Goal: Task Accomplishment & Management: Use online tool/utility

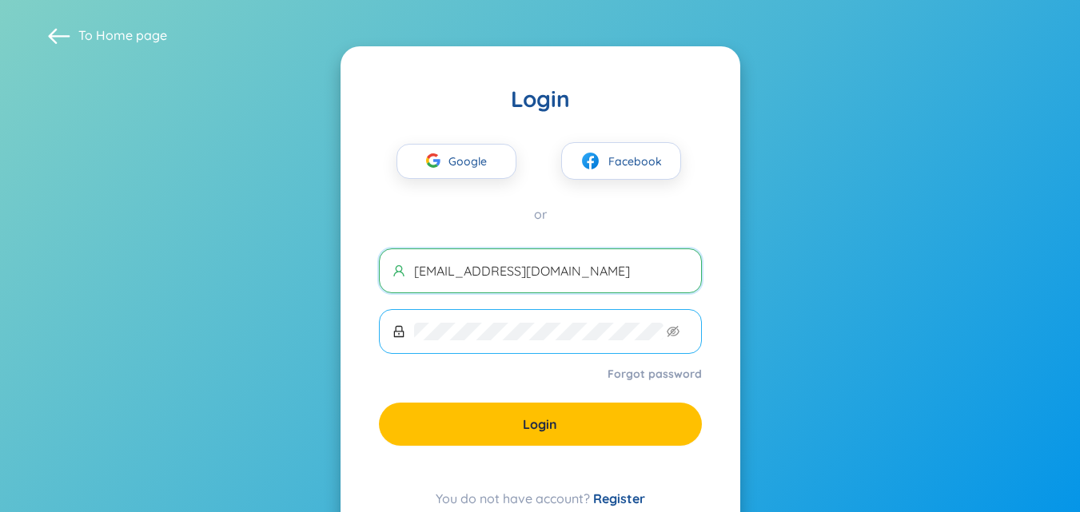
type input "[EMAIL_ADDRESS][DOMAIN_NAME]"
click at [671, 329] on icon "eye-invisible" at bounding box center [673, 331] width 13 height 13
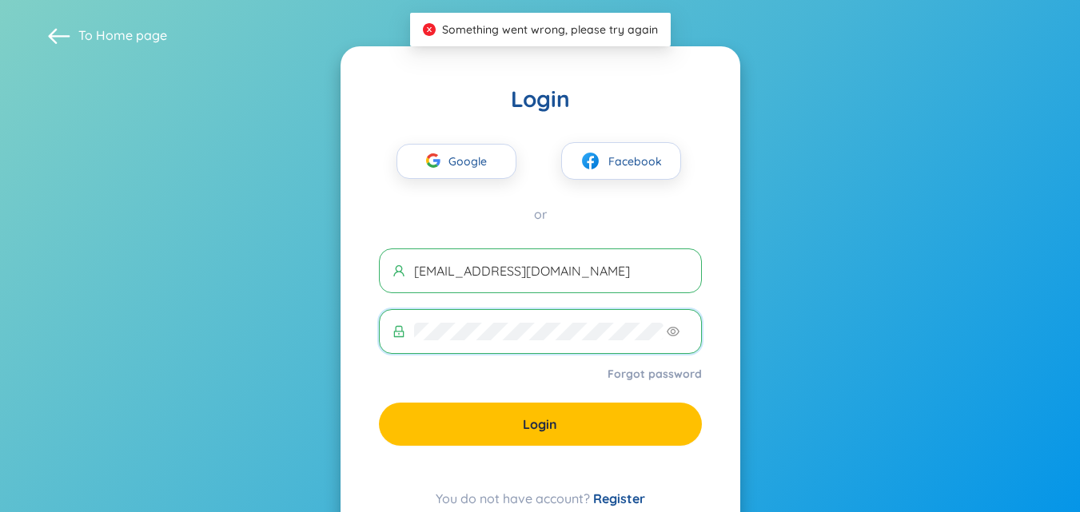
click at [211, 297] on section "To Home page Login Google Facebook or suunguyen228@gmail.com Forgot password Lo…" at bounding box center [540, 285] width 1080 height 571
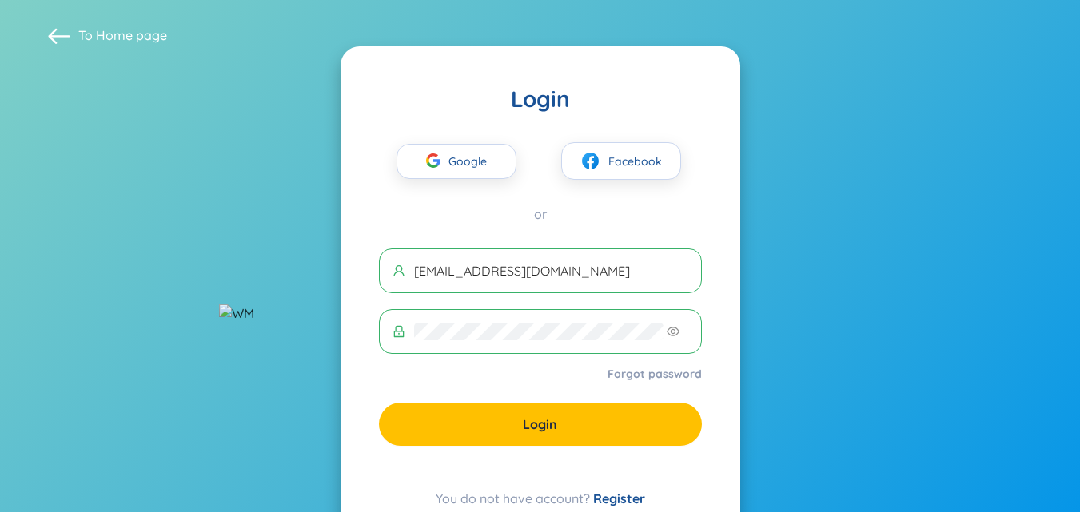
click at [397, 230] on div "Login Google Facebook or suunguyen228@gmail.com Forgot password Login You do no…" at bounding box center [540, 296] width 400 height 500
click at [599, 181] on div "Google Facebook or" at bounding box center [540, 168] width 323 height 110
click at [609, 160] on span "Facebook" at bounding box center [635, 162] width 54 height 18
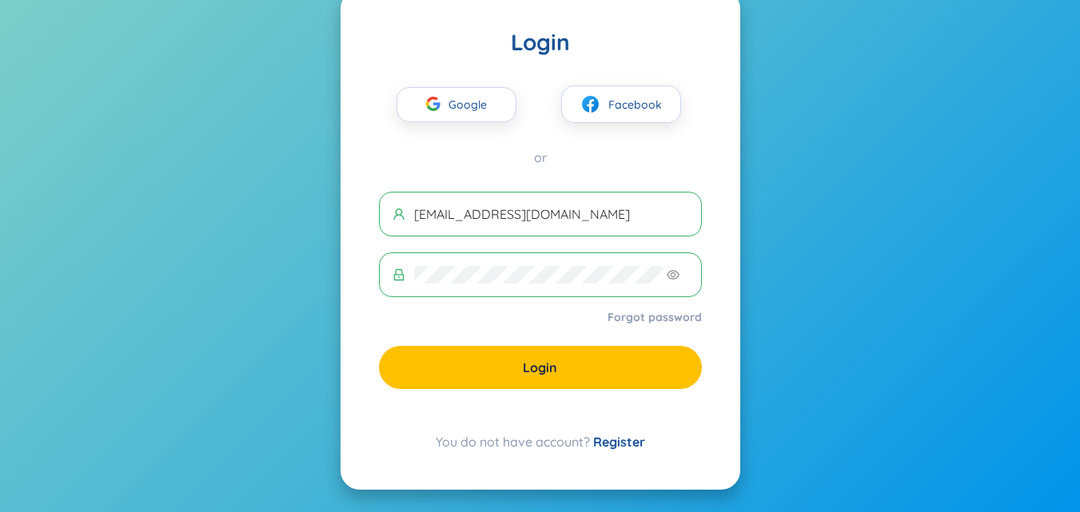
scroll to position [58, 0]
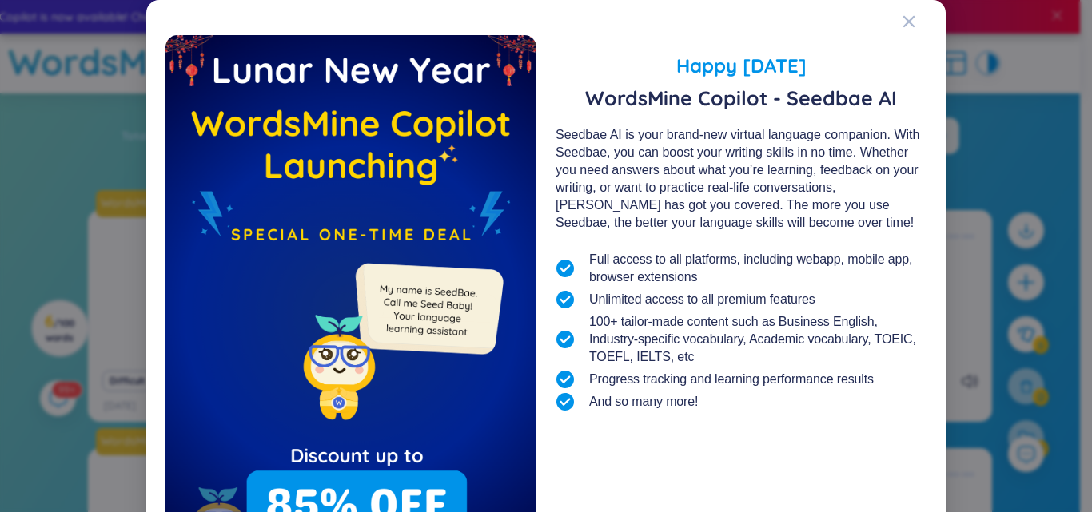
scroll to position [129, 0]
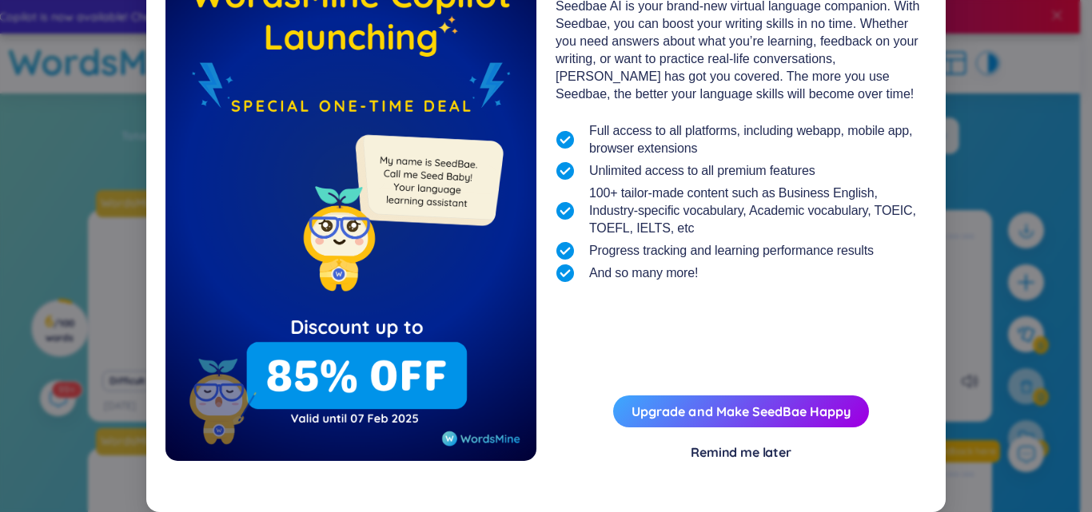
click at [727, 445] on div "Remind me later" at bounding box center [741, 453] width 101 height 18
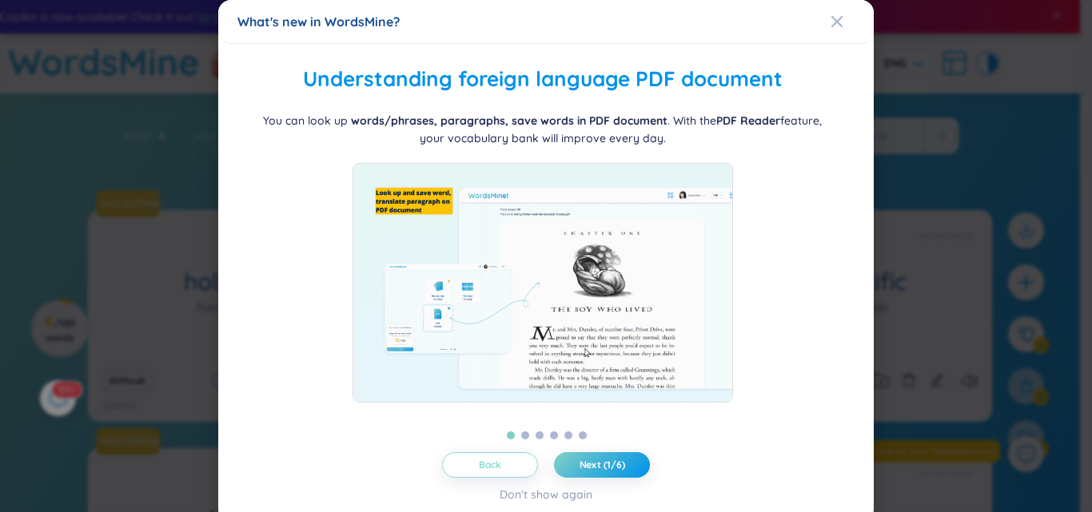
click at [491, 472] on button "Back" at bounding box center [490, 465] width 96 height 26
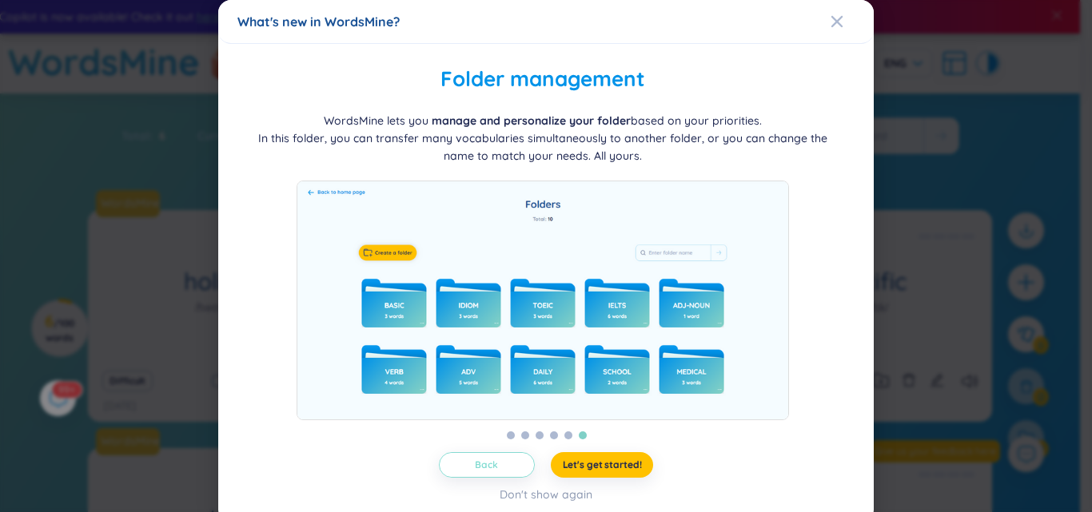
click at [511, 456] on button "Back" at bounding box center [487, 465] width 96 height 26
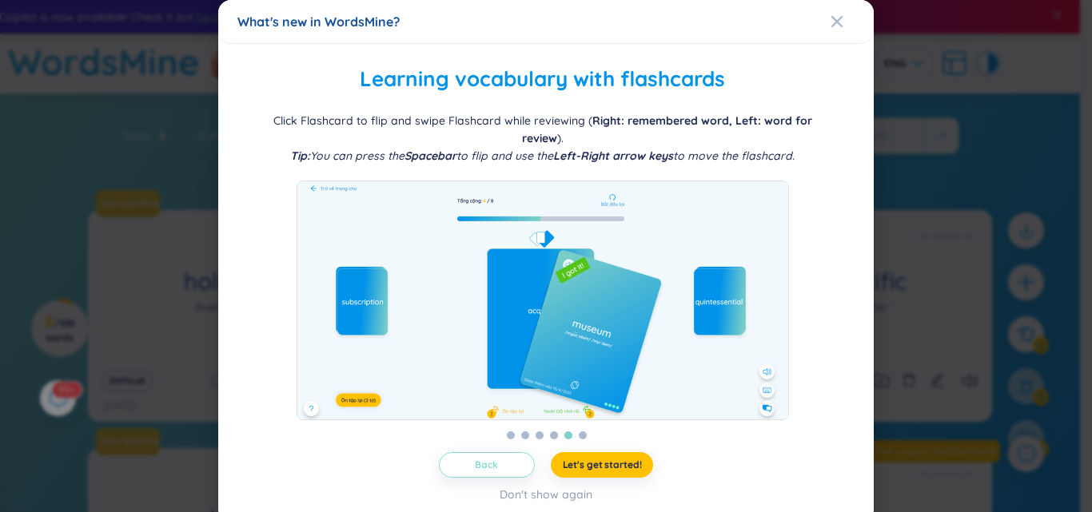
click at [495, 466] on span "Back" at bounding box center [486, 465] width 23 height 13
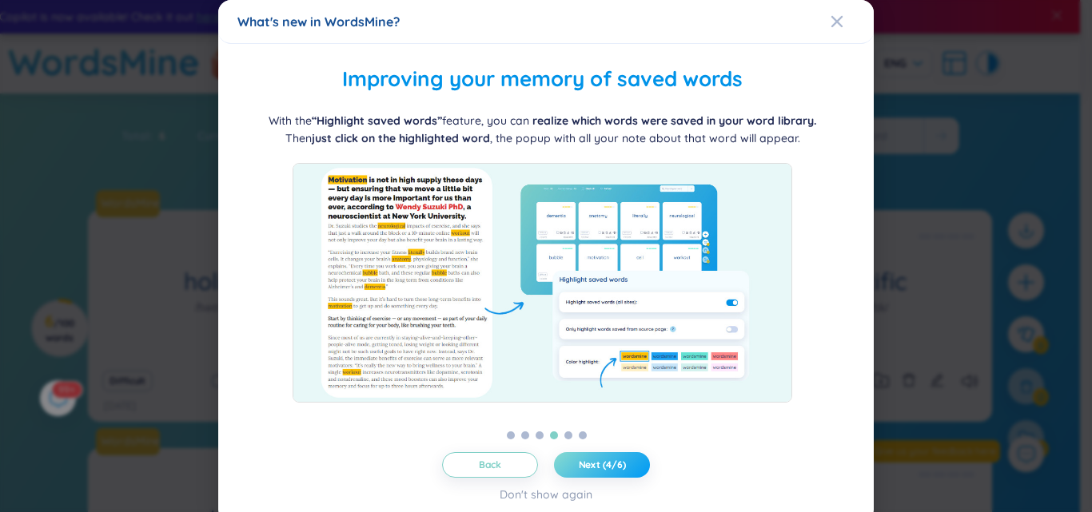
click at [564, 464] on button "Next (4/6)" at bounding box center [602, 465] width 96 height 26
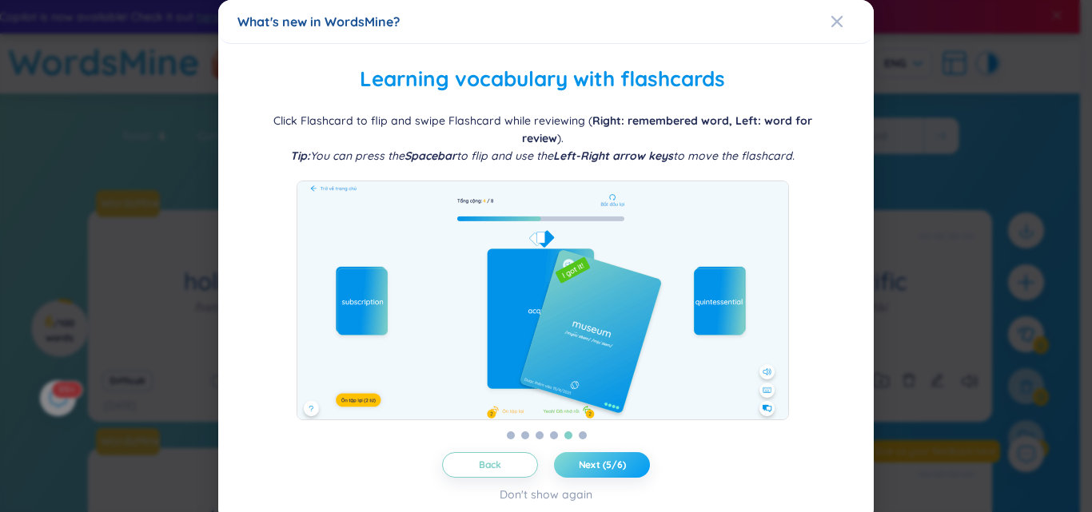
click at [564, 464] on button "Next (5/6)" at bounding box center [602, 465] width 96 height 26
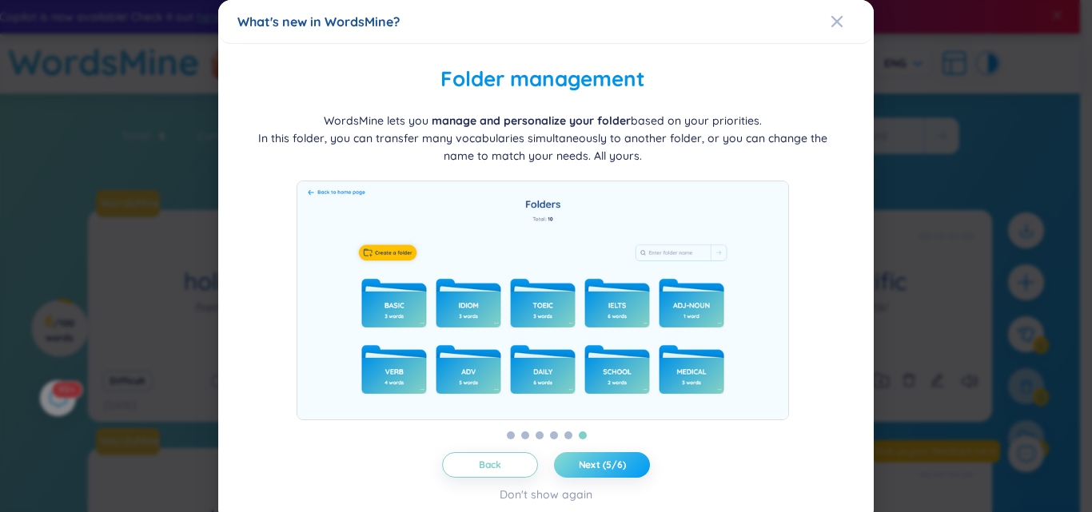
click at [564, 464] on button "Next (5/6)" at bounding box center [602, 465] width 96 height 26
click at [579, 464] on span "Next (5/6)" at bounding box center [602, 465] width 47 height 13
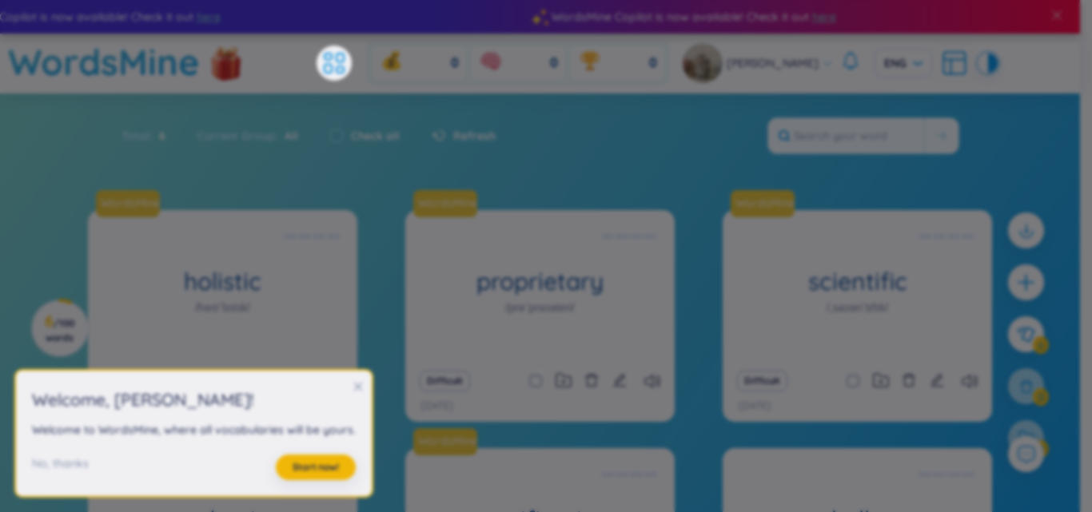
click at [695, 450] on span "Let's get started!" at bounding box center [703, 449] width 16 height 2
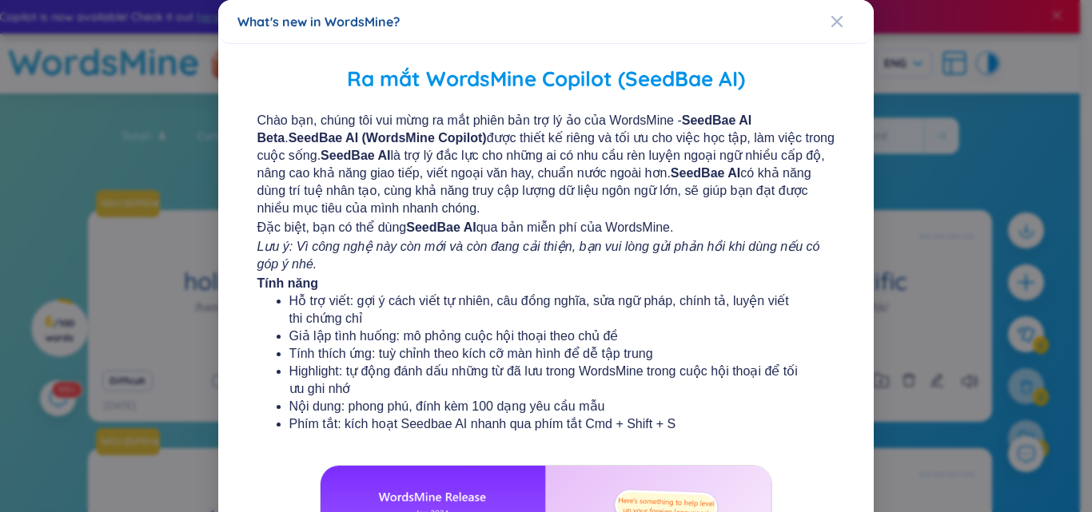
click at [402, 131] on b "SeedBae AI (WordsMine Copilot)" at bounding box center [388, 138] width 198 height 14
click at [406, 137] on b "SeedBae AI (WordsMine Copilot)" at bounding box center [388, 138] width 198 height 14
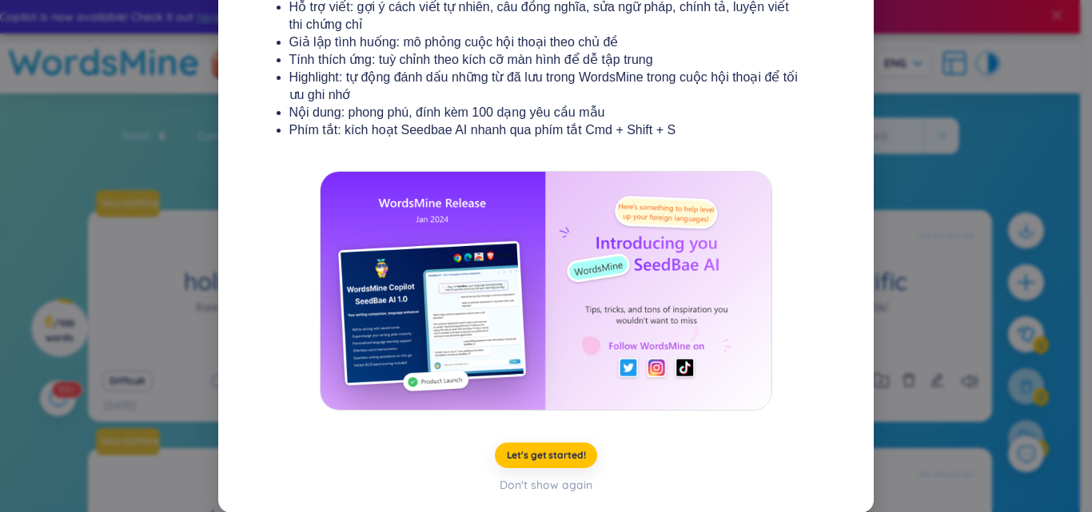
scroll to position [295, 0]
click at [534, 455] on span "Let's get started!" at bounding box center [546, 454] width 79 height 13
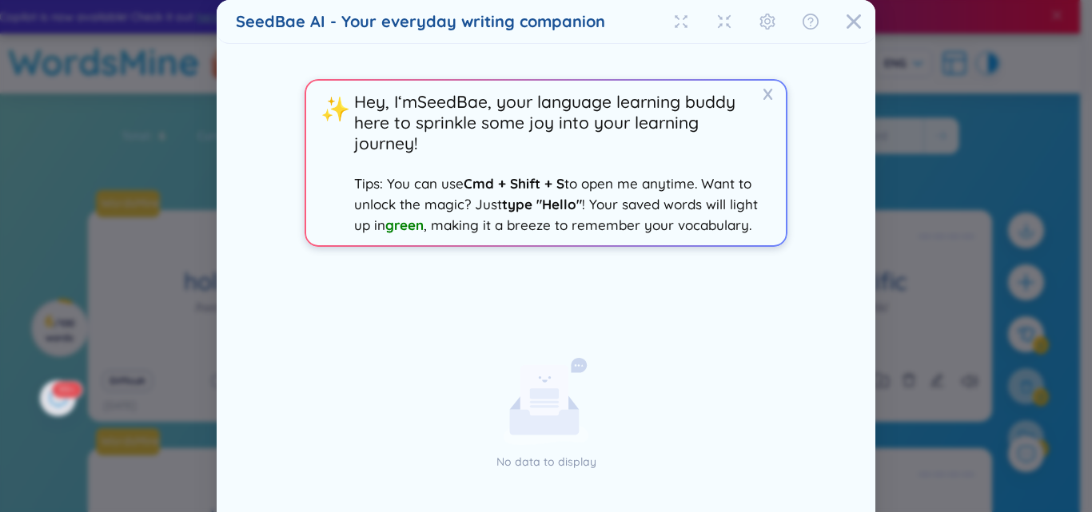
scroll to position [146, 0]
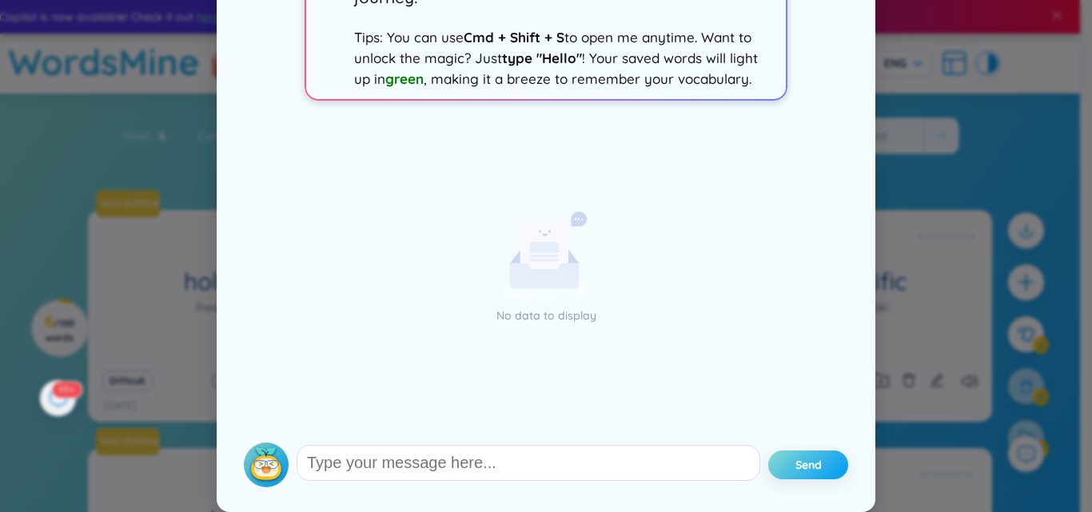
click at [782, 462] on button "Send" at bounding box center [808, 465] width 80 height 29
drag, startPoint x: 782, startPoint y: 457, endPoint x: 794, endPoint y: 456, distance: 11.3
click at [784, 456] on button "Send" at bounding box center [808, 465] width 80 height 29
drag, startPoint x: 815, startPoint y: 468, endPoint x: 919, endPoint y: 289, distance: 207.0
click at [919, 289] on div "SeedBae AI - Your everyday writing companion X ✨ Hey, I‘m SeedBae , your langua…" at bounding box center [546, 256] width 1092 height 512
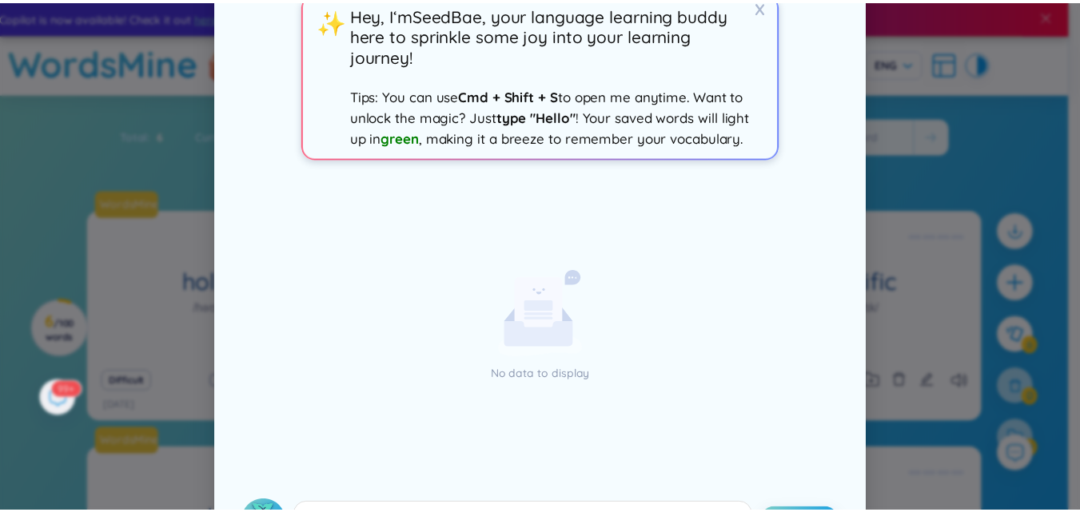
scroll to position [0, 0]
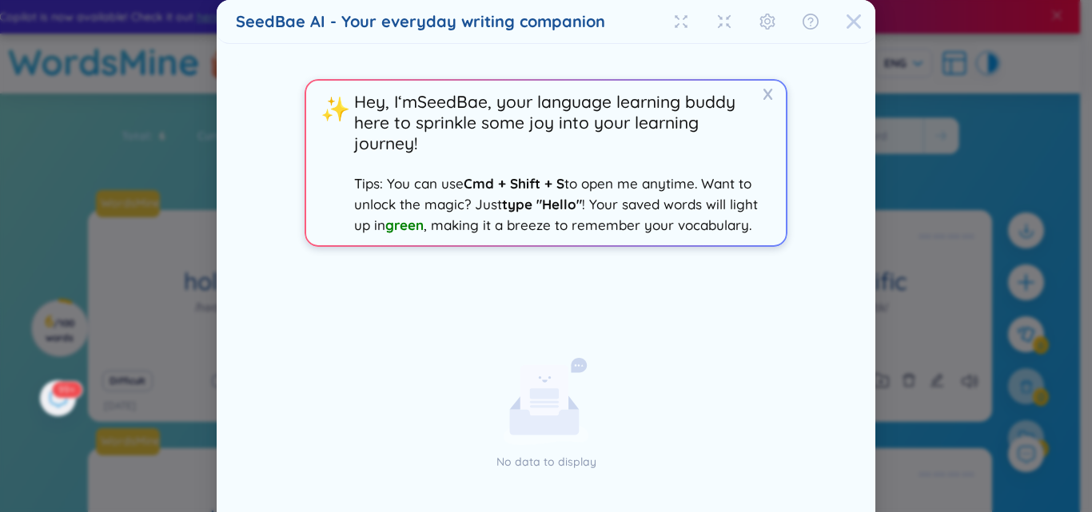
click at [850, 22] on icon "Close" at bounding box center [854, 22] width 16 height 16
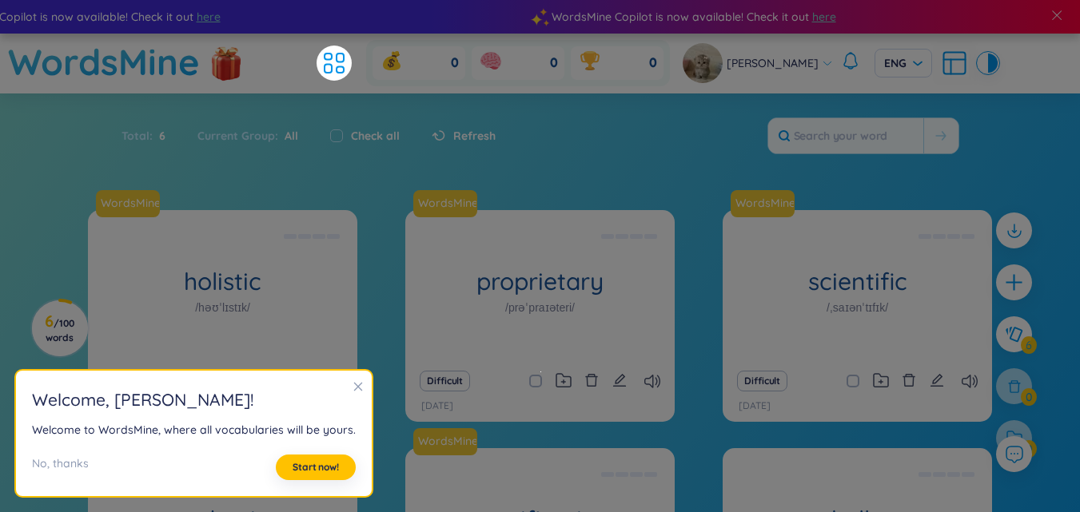
click at [189, 475] on div "No, thanks Start now!" at bounding box center [194, 468] width 324 height 26
click at [301, 470] on span "Start now!" at bounding box center [316, 467] width 46 height 13
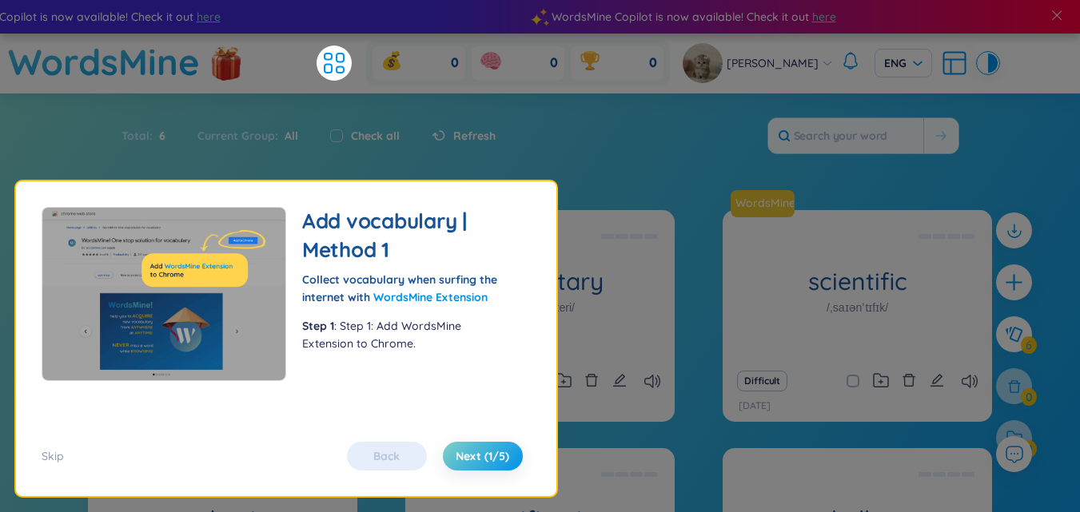
click at [301, 470] on div "Flashcard Use flashcards to learn vocabulary effectively! There are 2 modes: pr…" at bounding box center [286, 338] width 540 height 315
click at [467, 460] on span "Next (1/5)" at bounding box center [483, 456] width 54 height 16
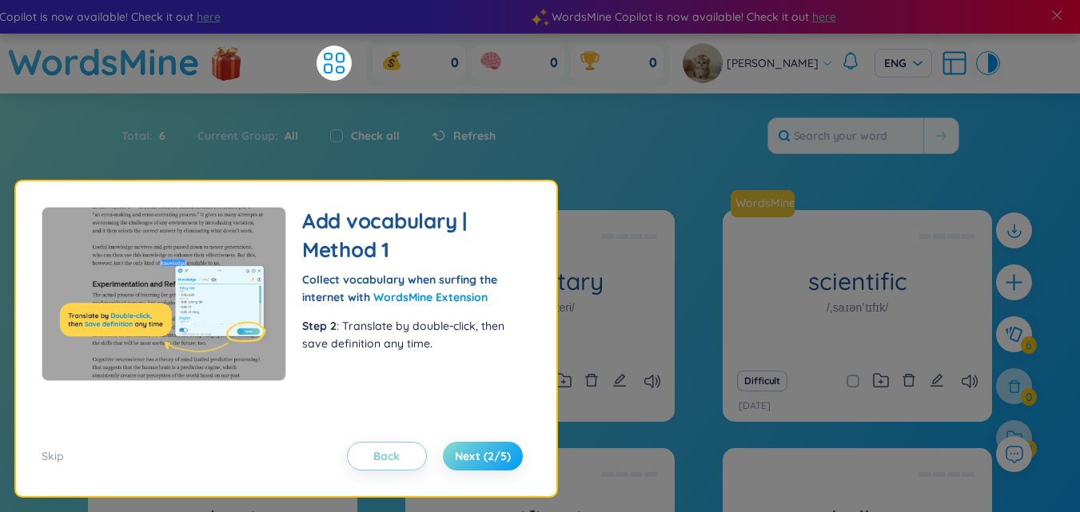
click at [467, 460] on span "Next (2/5)" at bounding box center [483, 456] width 56 height 16
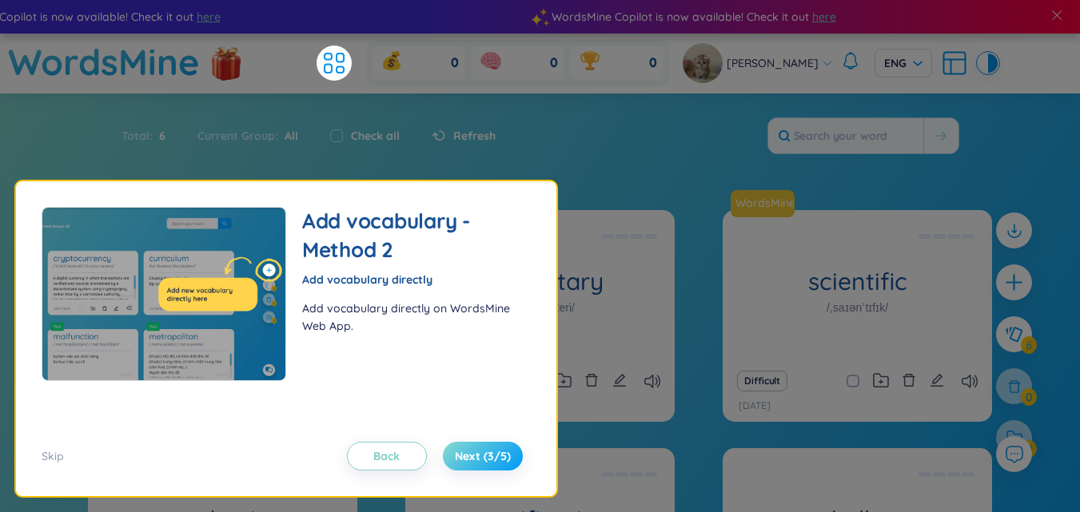
click at [467, 460] on span "Next (3/5)" at bounding box center [483, 456] width 56 height 16
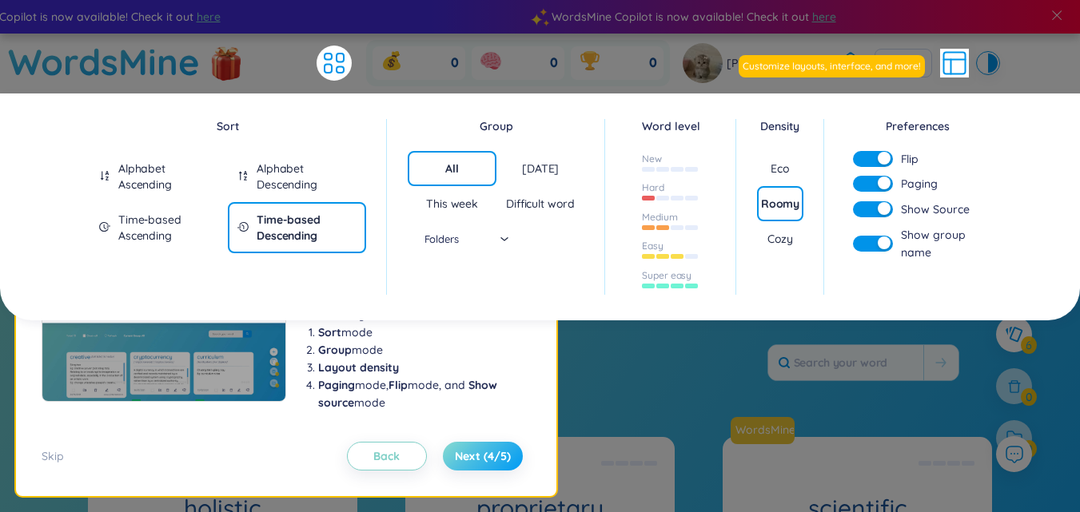
click at [467, 460] on span "Next (4/5)" at bounding box center [483, 456] width 56 height 16
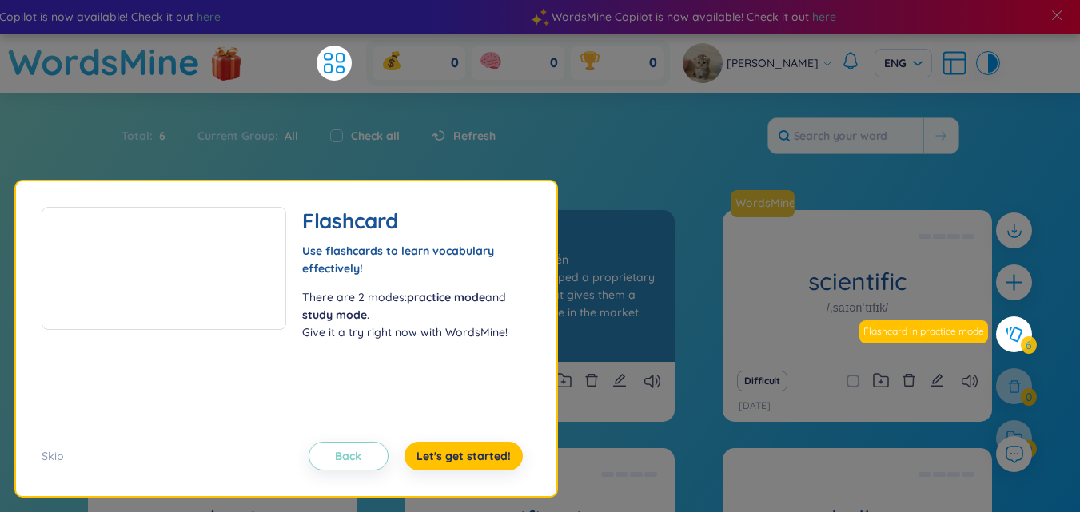
click at [600, 356] on div "Độc quyền Eg: The company developed a proprietary software solution that gives …" at bounding box center [539, 286] width 253 height 144
